Goal: Complete application form: Complete application form

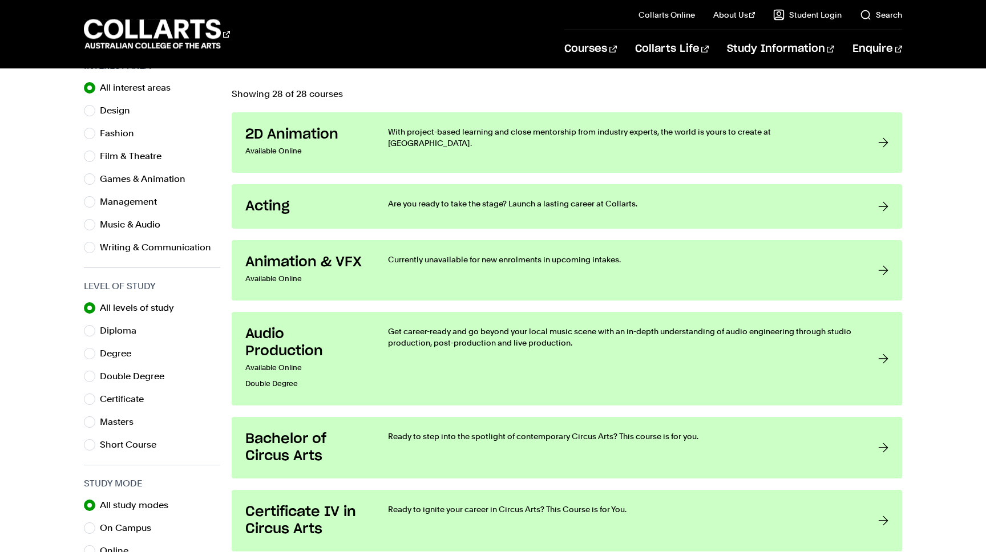
scroll to position [347, 0]
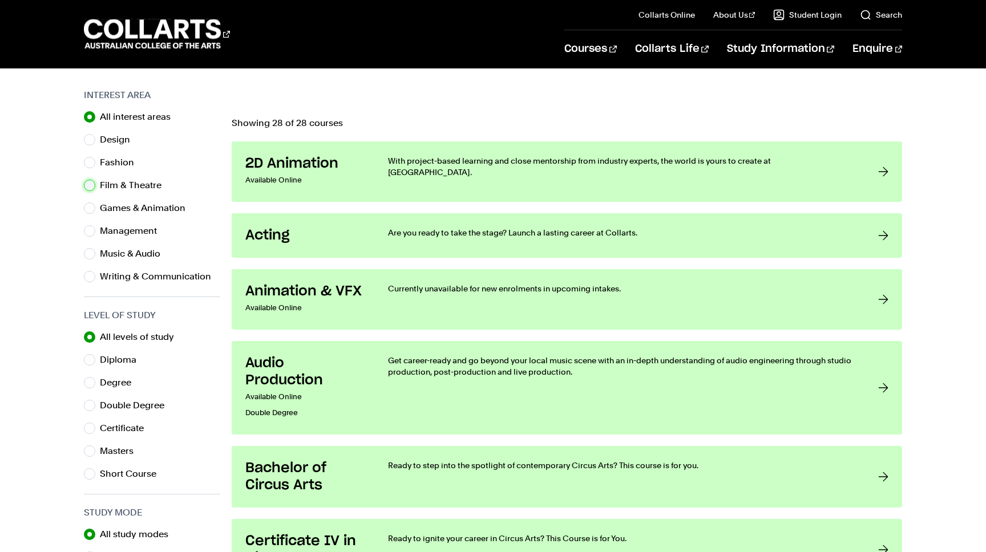
click at [91, 186] on input "Film & Theatre" at bounding box center [89, 185] width 11 height 11
radio input "true"
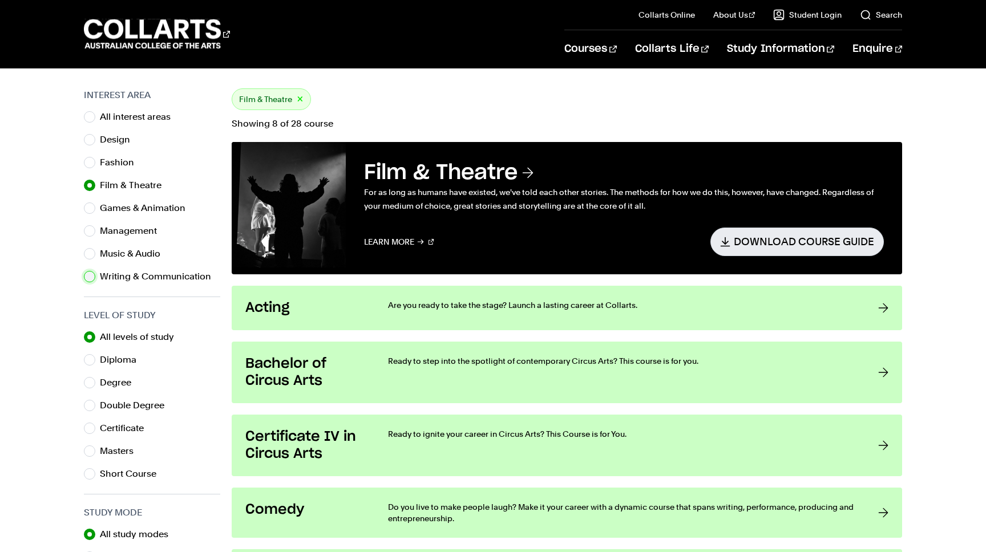
click at [90, 278] on input "Writing & Communication" at bounding box center [89, 276] width 11 height 11
radio input "true"
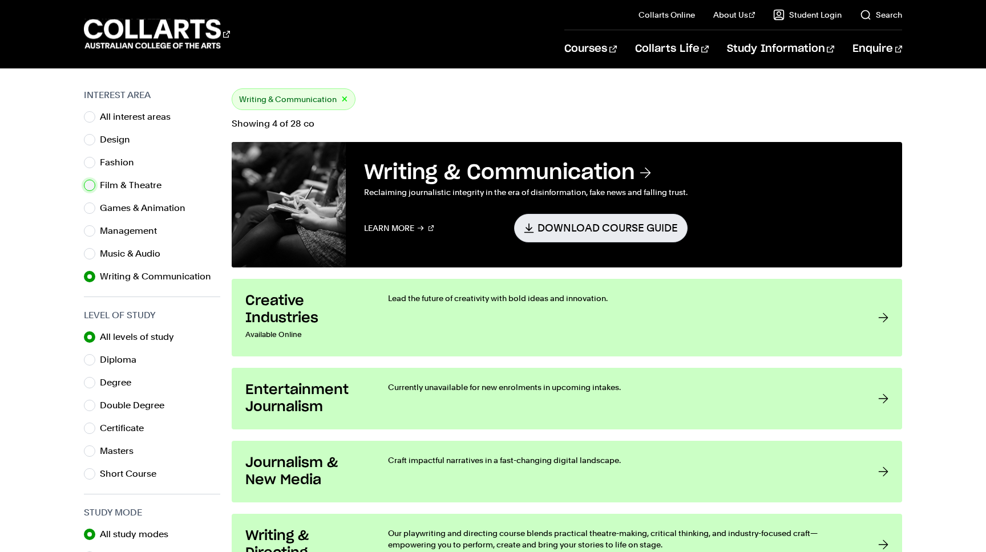
click at [91, 191] on input "Film & Theatre" at bounding box center [89, 185] width 11 height 11
radio input "true"
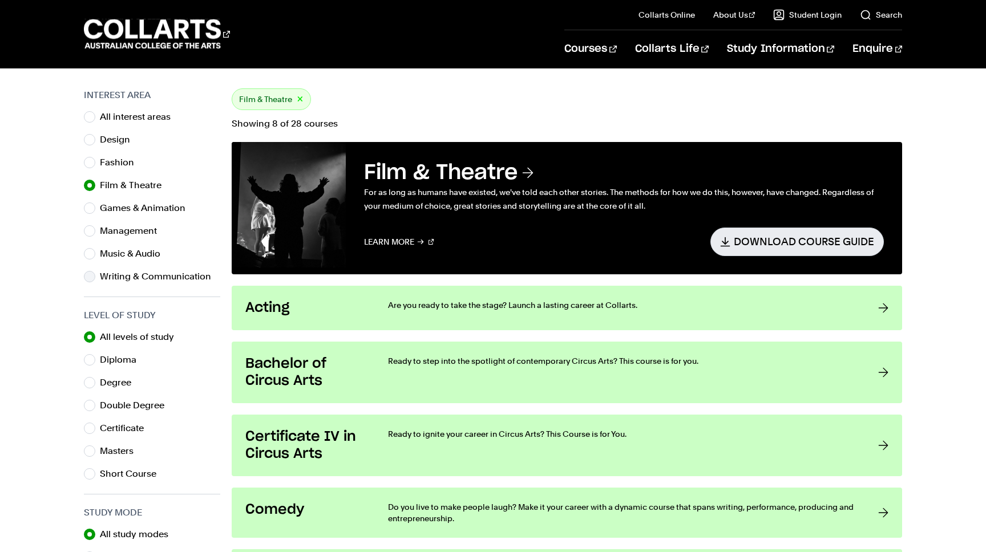
click at [94, 271] on div "Writing & Communication" at bounding box center [152, 277] width 136 height 16
click at [94, 277] on input "Writing & Communication" at bounding box center [89, 276] width 11 height 11
radio input "true"
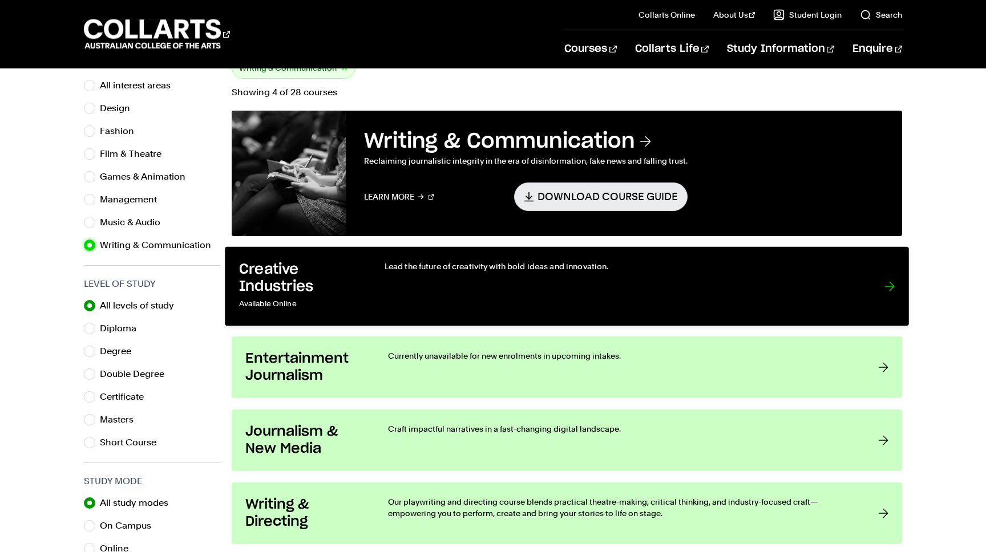
scroll to position [379, 0]
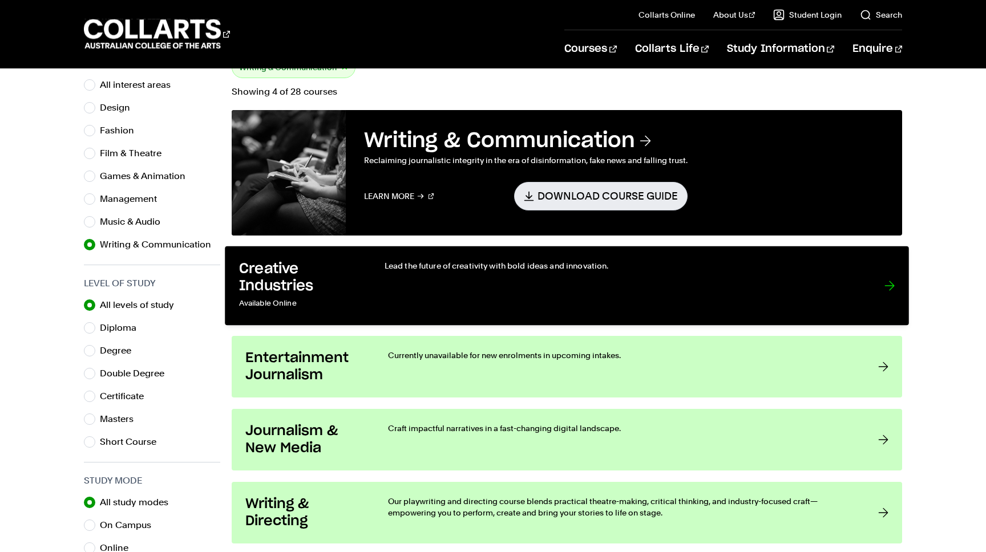
click at [405, 318] on link "Creative Industries Available Online Lead the future of creativity with bold id…" at bounding box center [567, 286] width 684 height 79
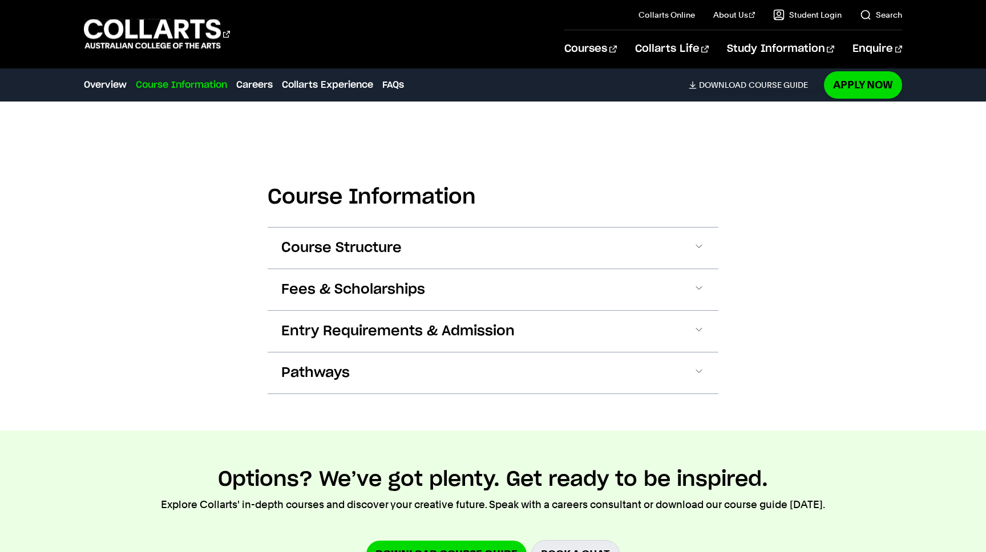
scroll to position [595, 0]
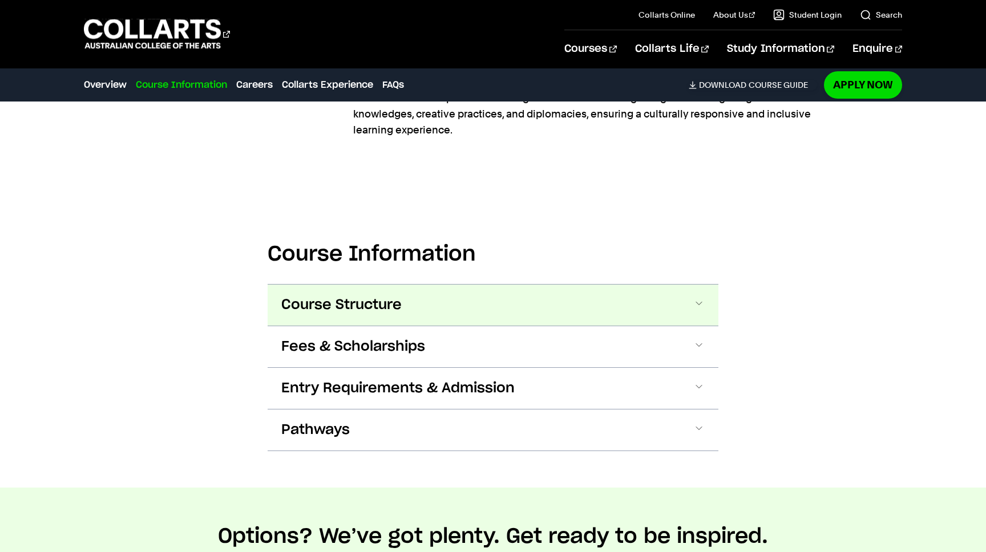
click at [401, 308] on span "Course Structure" at bounding box center [341, 305] width 120 height 18
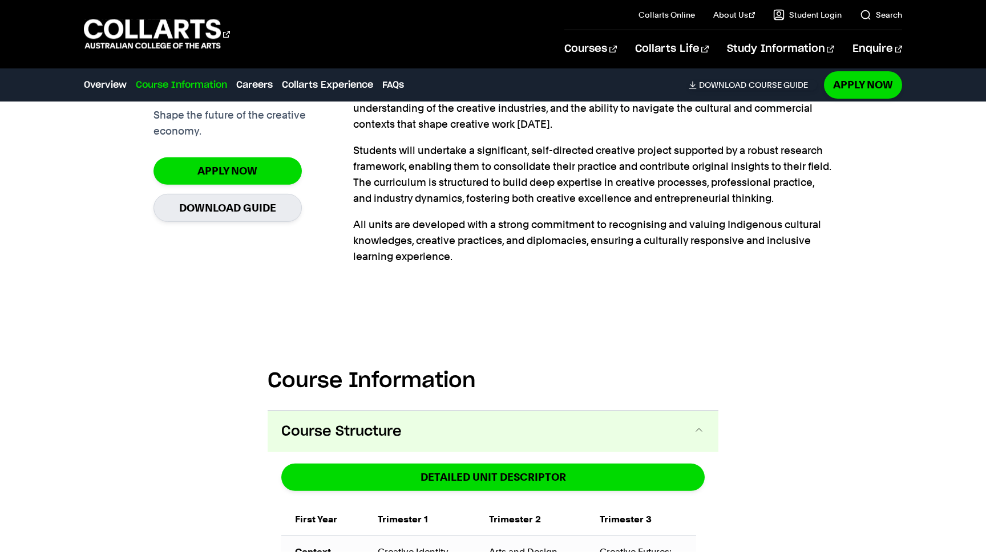
scroll to position [39, 0]
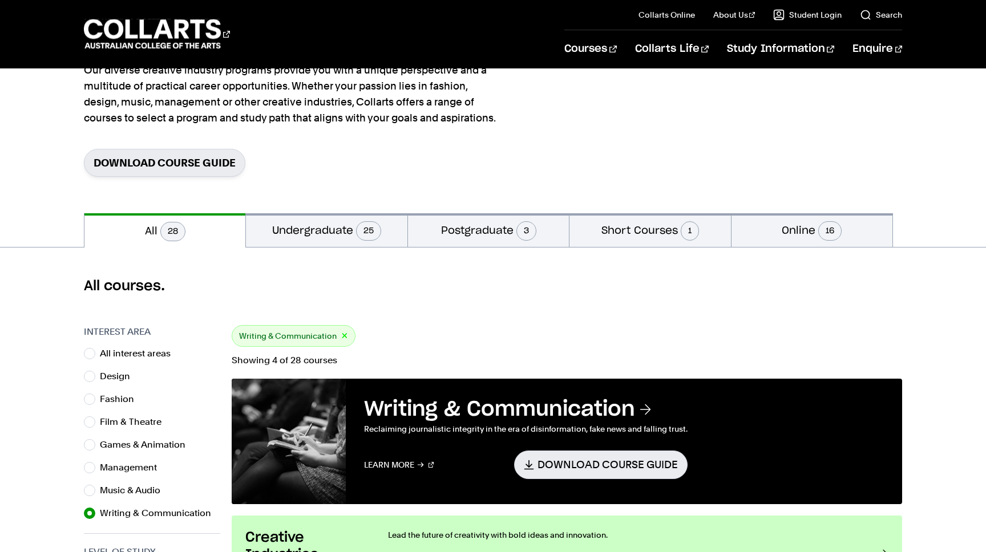
scroll to position [122, 0]
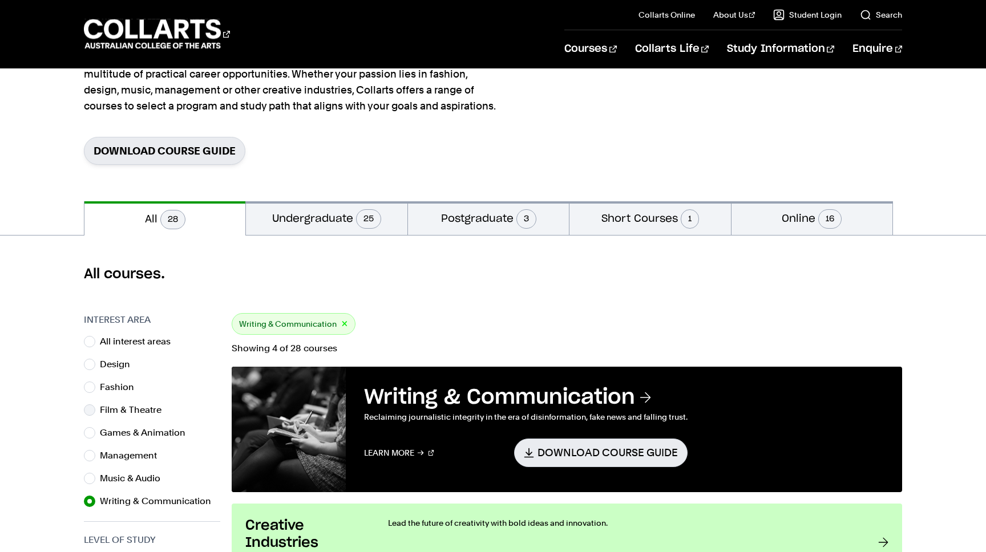
click at [139, 409] on label "Film & Theatre" at bounding box center [135, 410] width 71 height 16
click at [95, 409] on input "Film & Theatre" at bounding box center [89, 410] width 11 height 11
radio input "true"
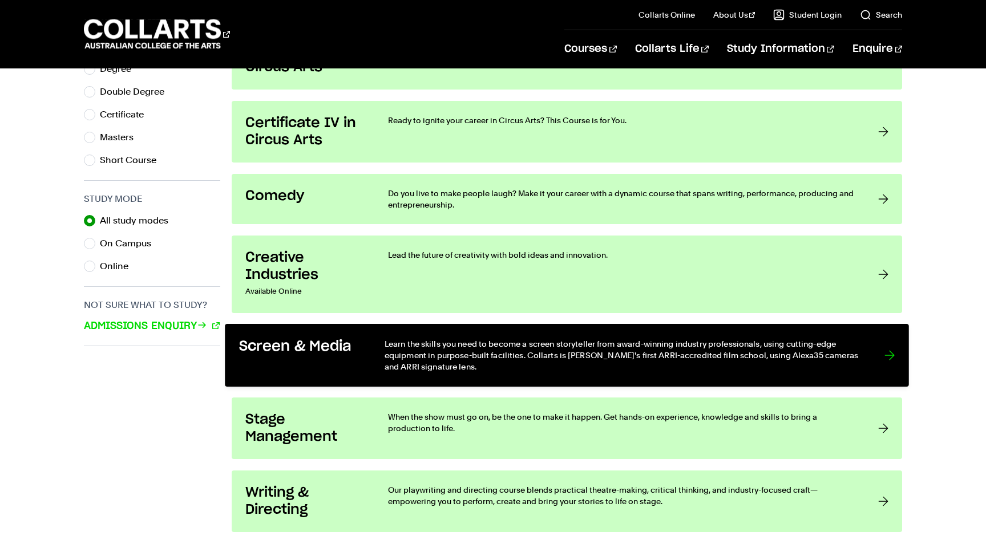
scroll to position [667, 0]
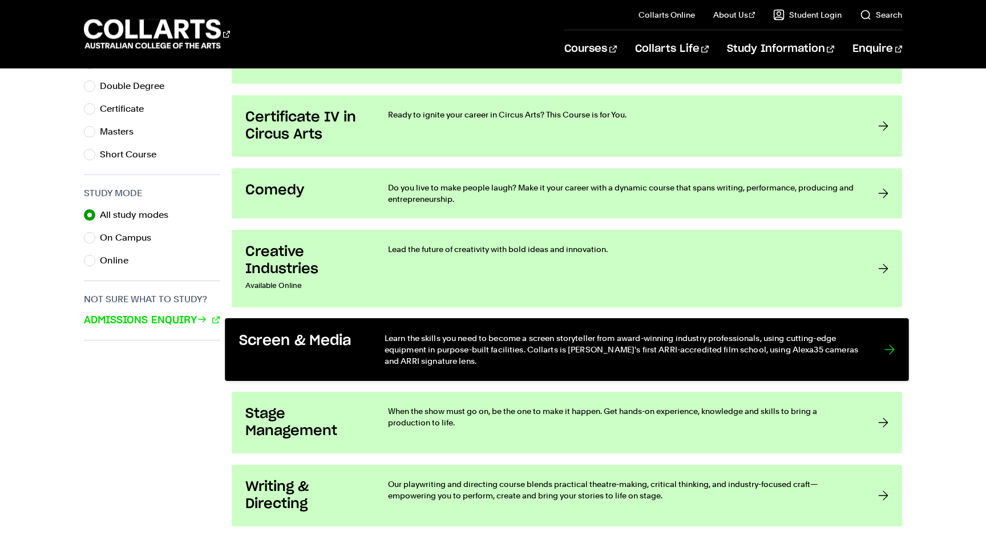
click at [419, 355] on p "Learn the skills you need to become a screen storyteller from award-winning ind…" at bounding box center [623, 349] width 477 height 35
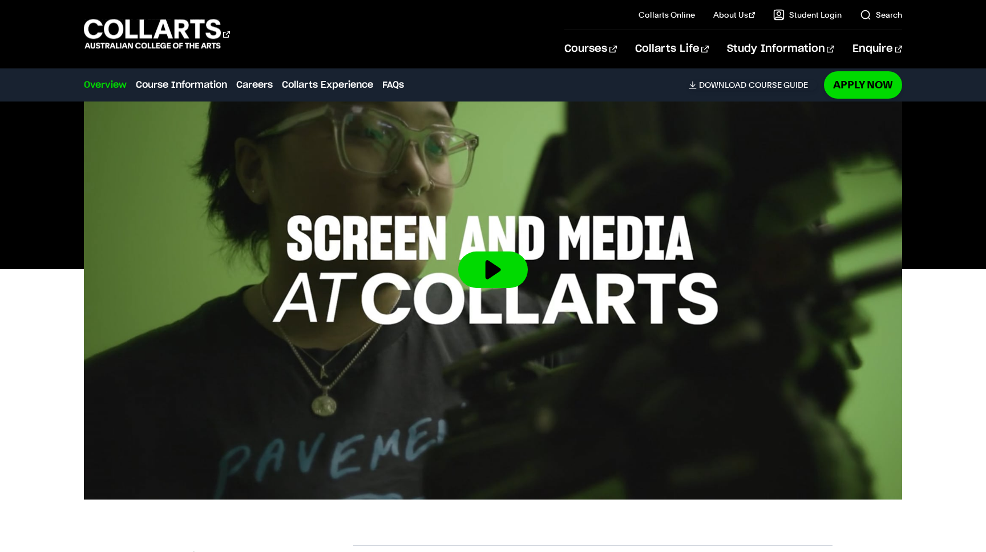
scroll to position [442, 0]
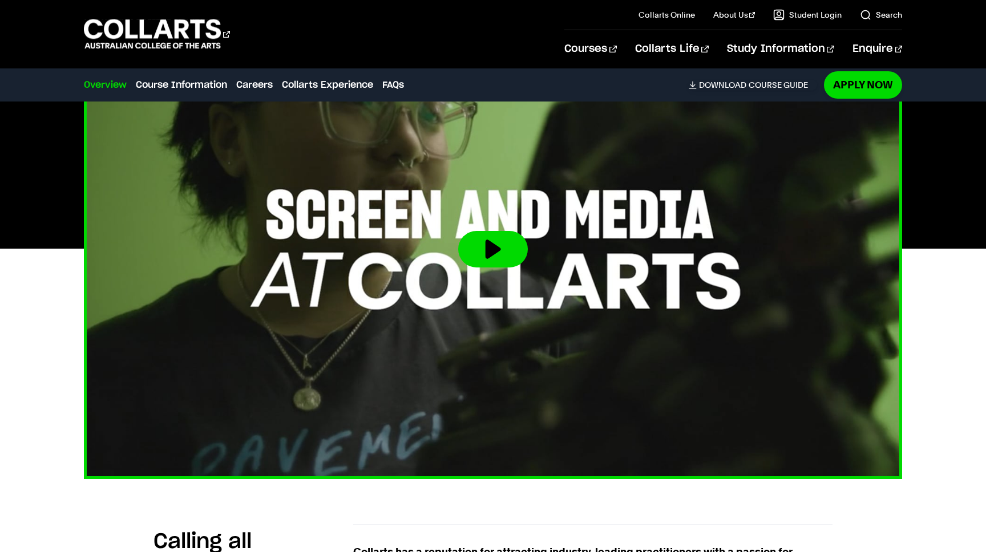
click at [488, 255] on button at bounding box center [493, 249] width 70 height 37
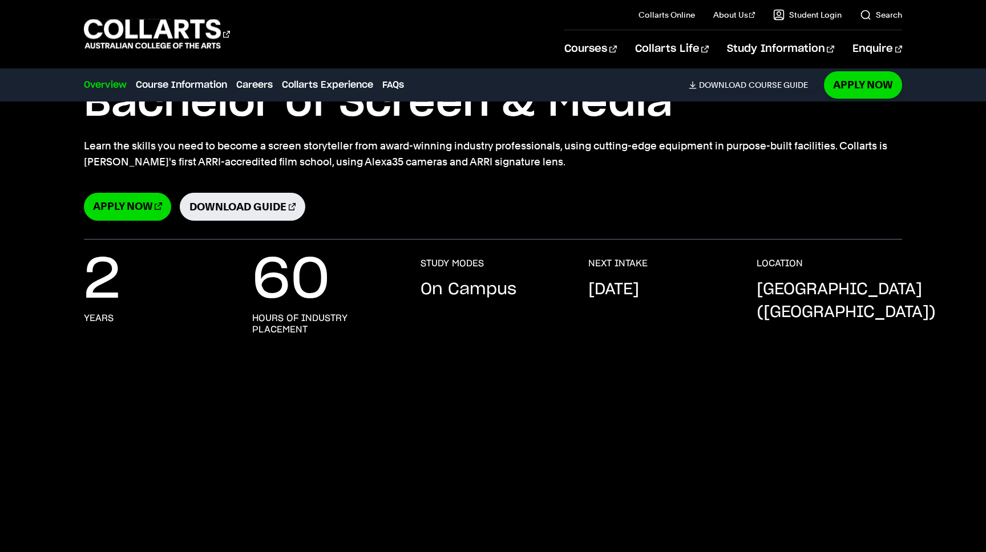
scroll to position [0, 0]
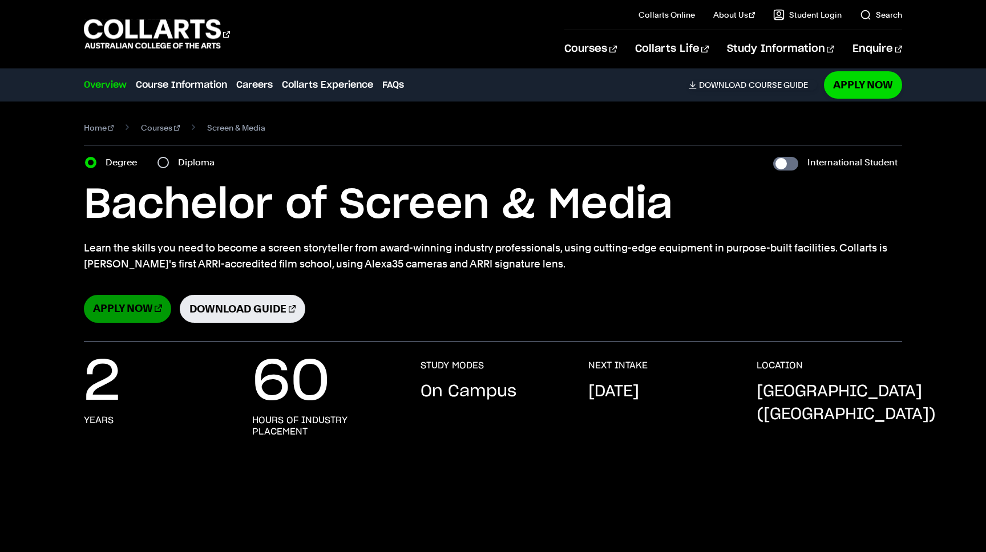
click at [131, 306] on link "Apply Now" at bounding box center [127, 309] width 87 height 28
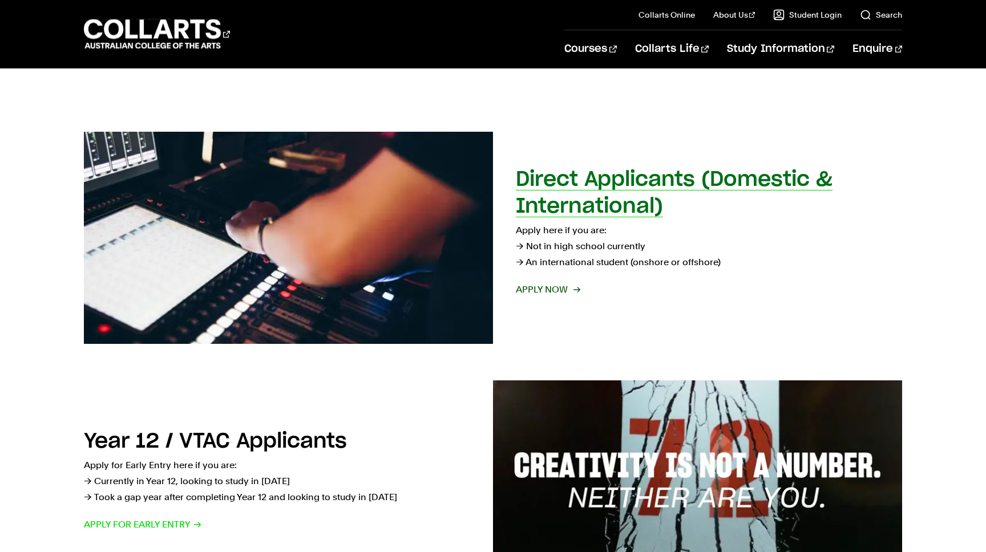
scroll to position [148, 0]
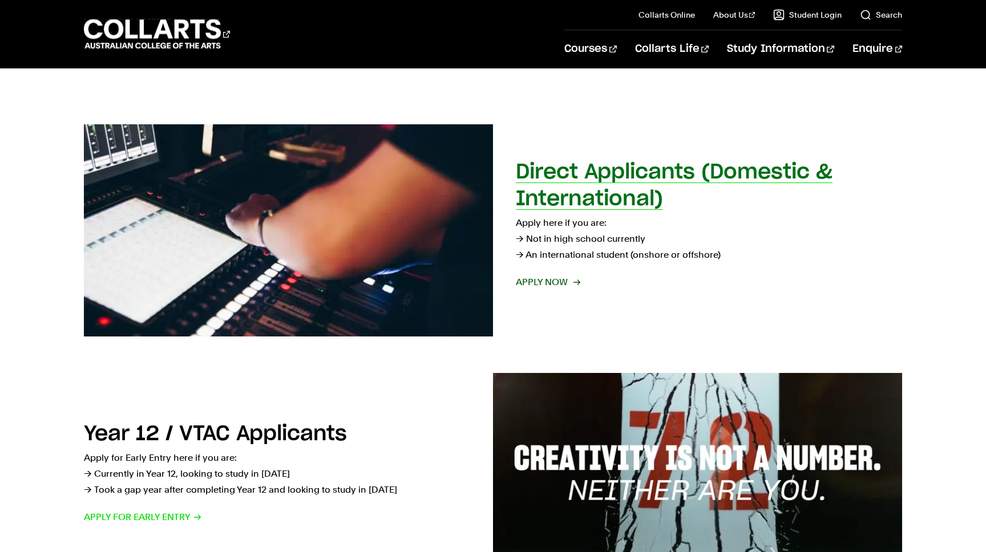
click at [608, 176] on h2 "Direct Applicants (Domestic & International)" at bounding box center [674, 185] width 317 height 47
